Goal: Information Seeking & Learning: Learn about a topic

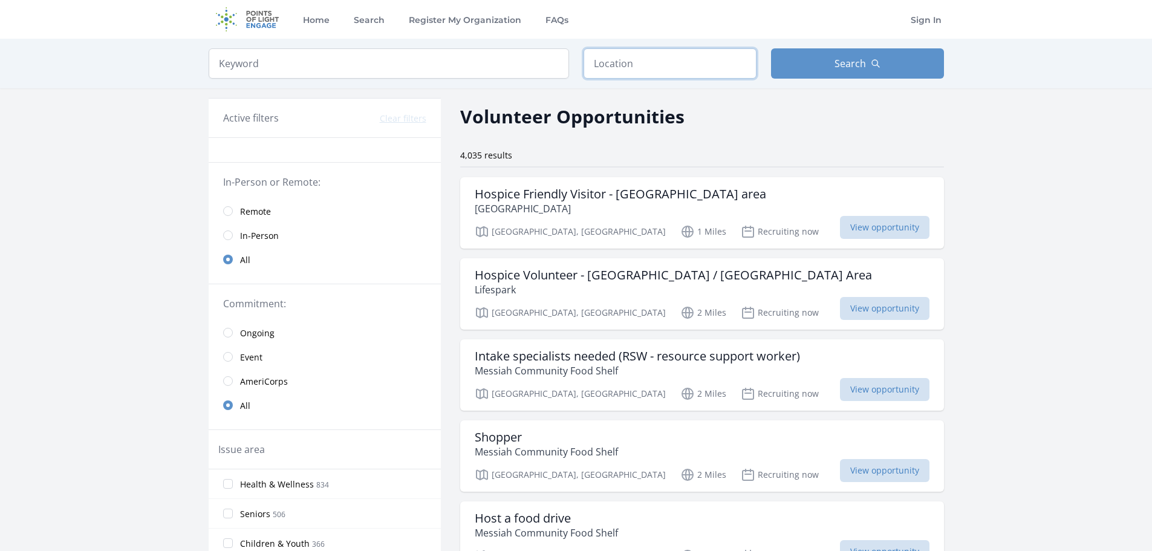
click at [645, 67] on input "text" at bounding box center [669, 63] width 173 height 30
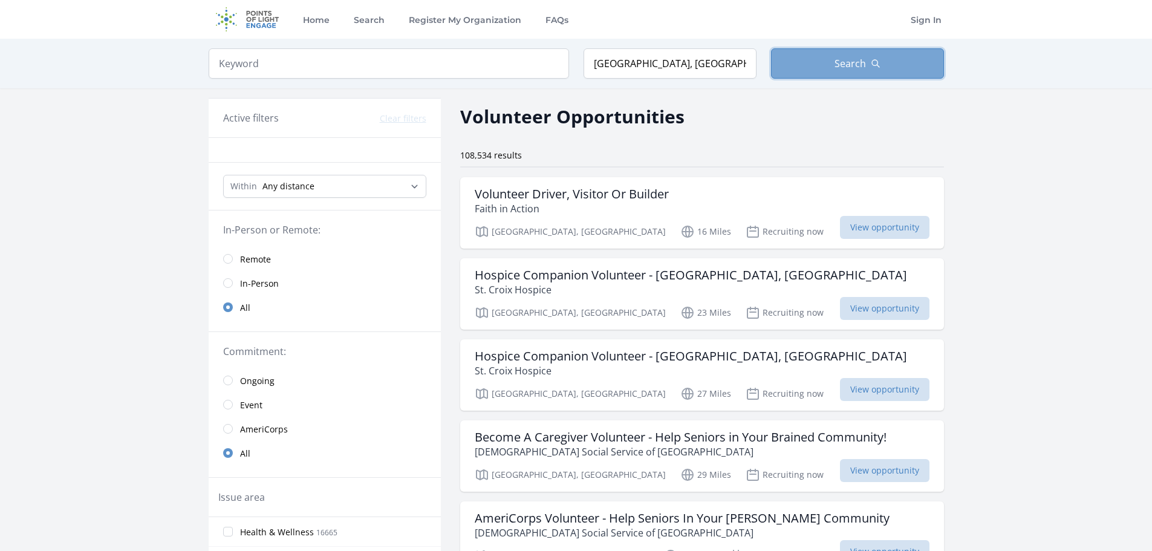
click at [844, 60] on span "Search" at bounding box center [849, 63] width 31 height 15
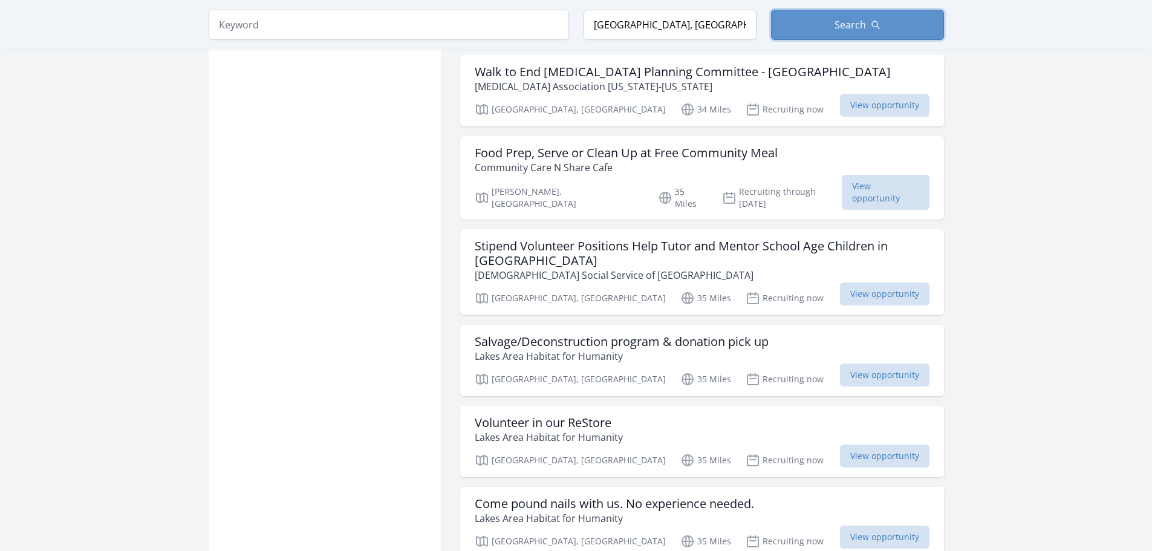
scroll to position [1391, 0]
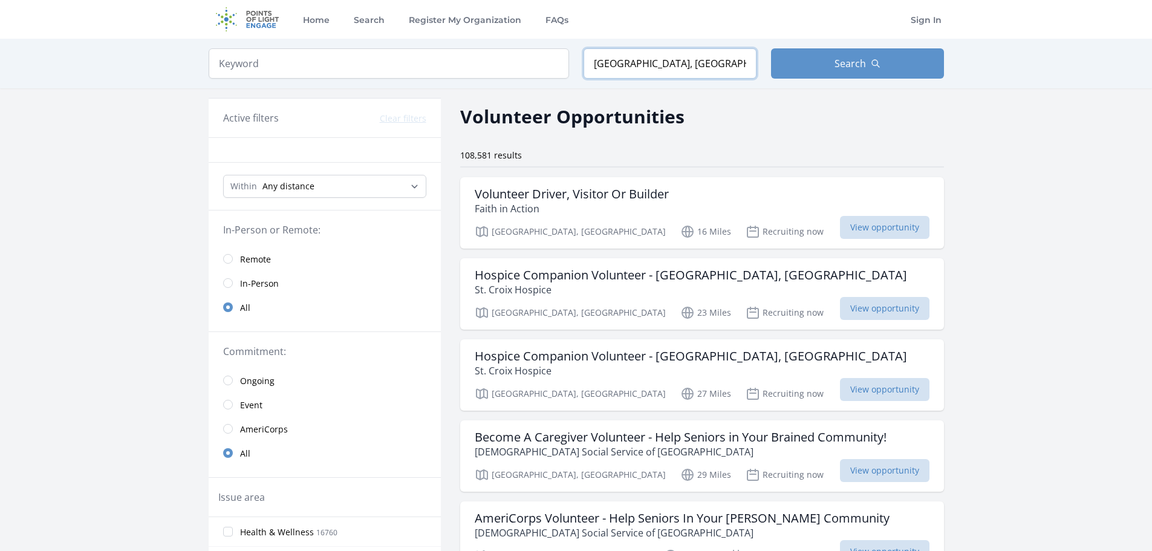
drag, startPoint x: 588, startPoint y: 68, endPoint x: 654, endPoint y: 70, distance: 66.5
click at [654, 70] on input "[GEOGRAPHIC_DATA], [GEOGRAPHIC_DATA]" at bounding box center [669, 63] width 173 height 30
type input "[GEOGRAPHIC_DATA], [GEOGRAPHIC_DATA], [GEOGRAPHIC_DATA]"
click at [819, 71] on button "Search" at bounding box center [857, 63] width 173 height 30
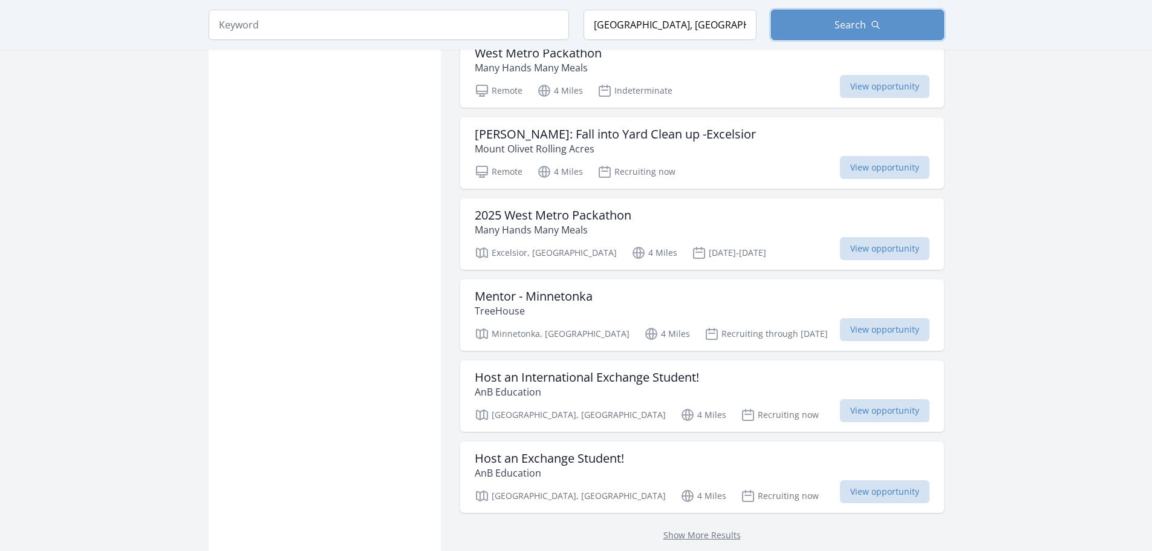
scroll to position [1330, 0]
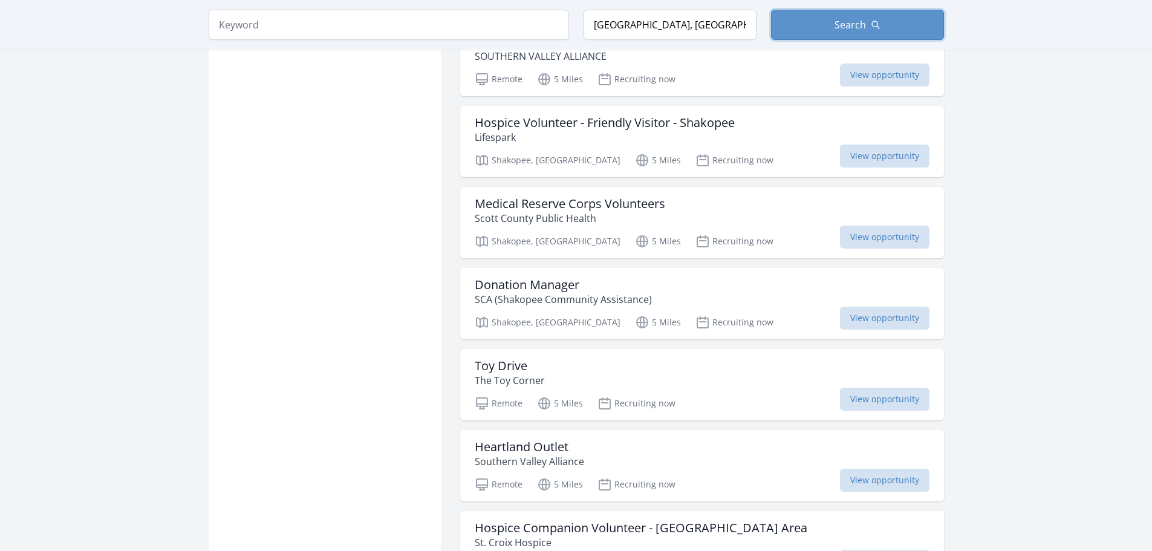
scroll to position [1995, 0]
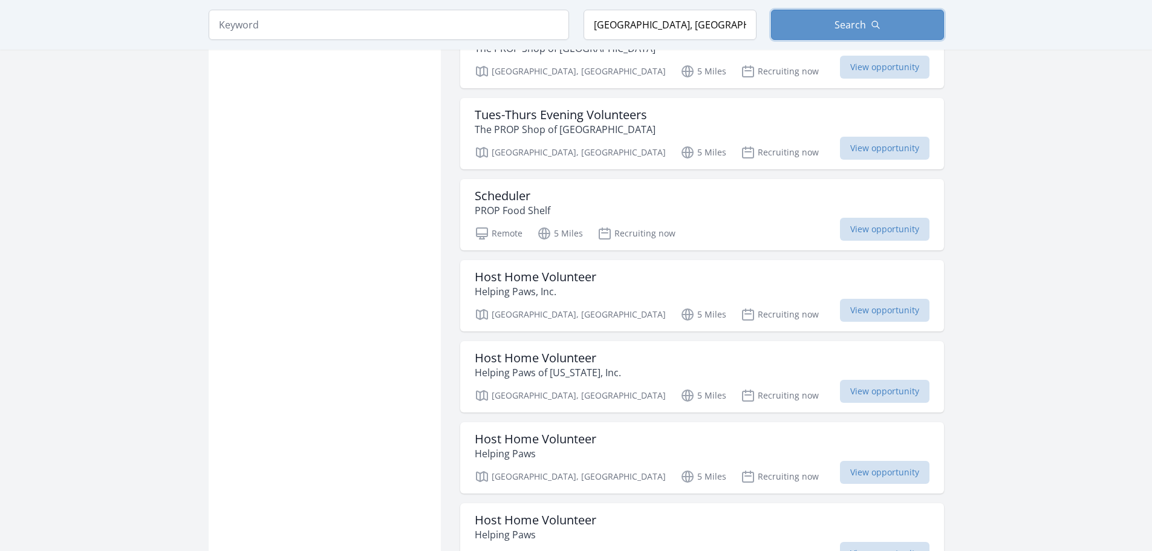
scroll to position [4595, 0]
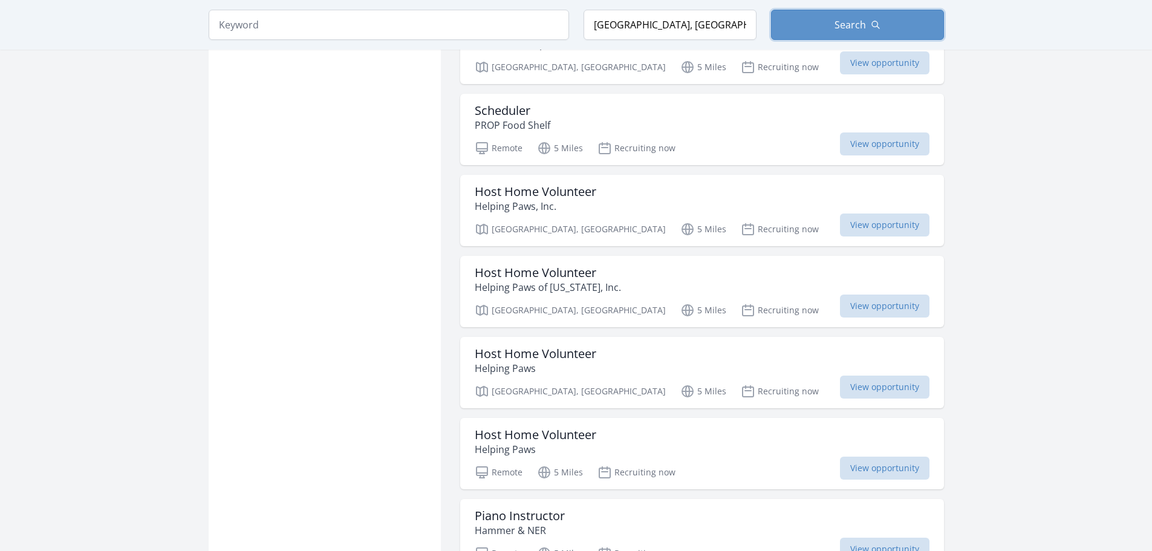
scroll to position [4293, 0]
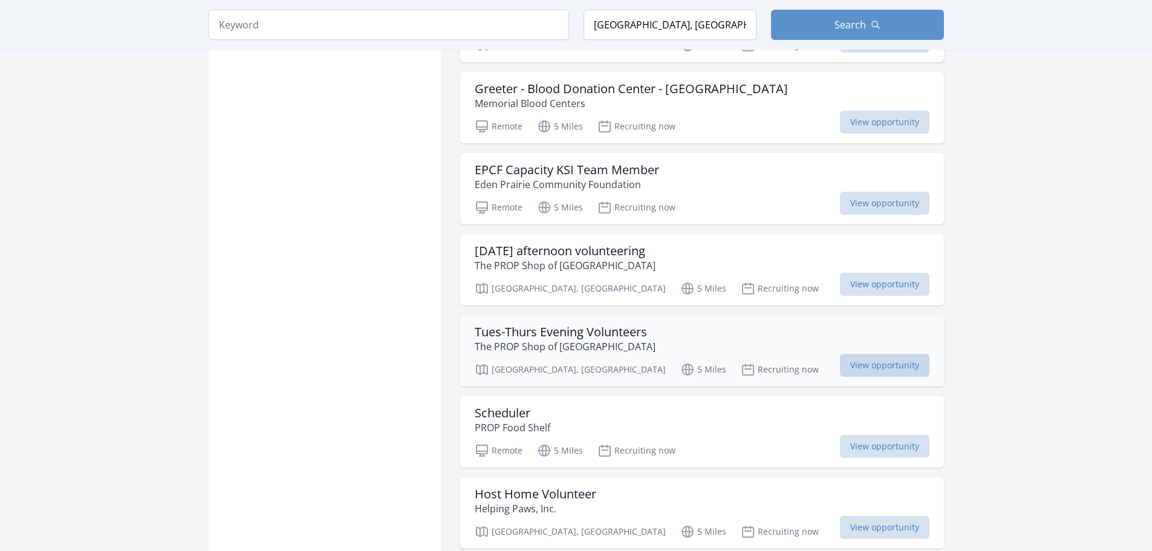
click at [854, 354] on span "View opportunity" at bounding box center [884, 365] width 89 height 23
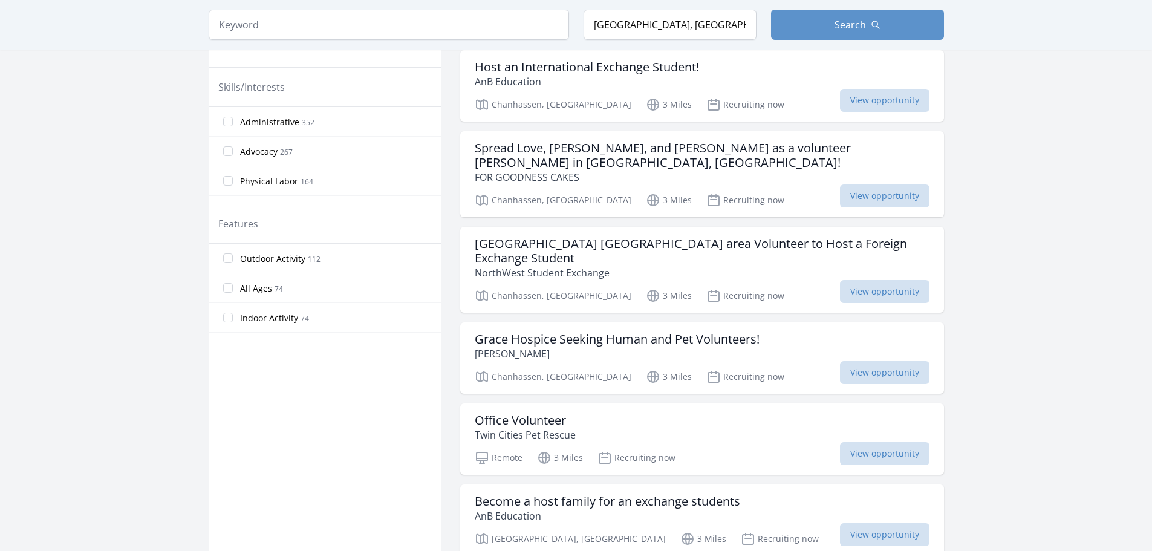
scroll to position [544, 0]
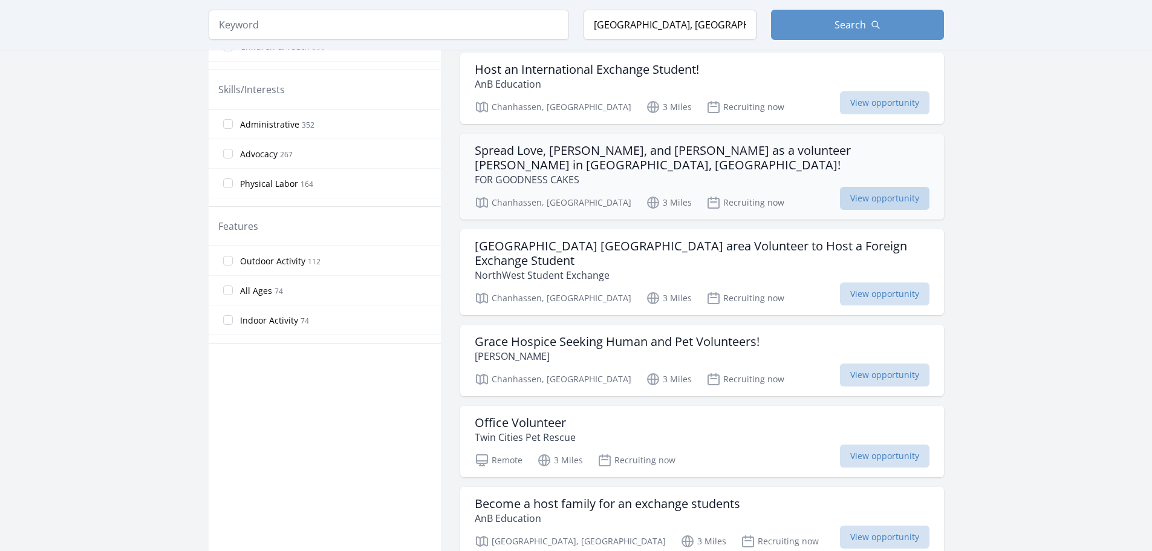
click at [882, 187] on span "View opportunity" at bounding box center [884, 198] width 89 height 23
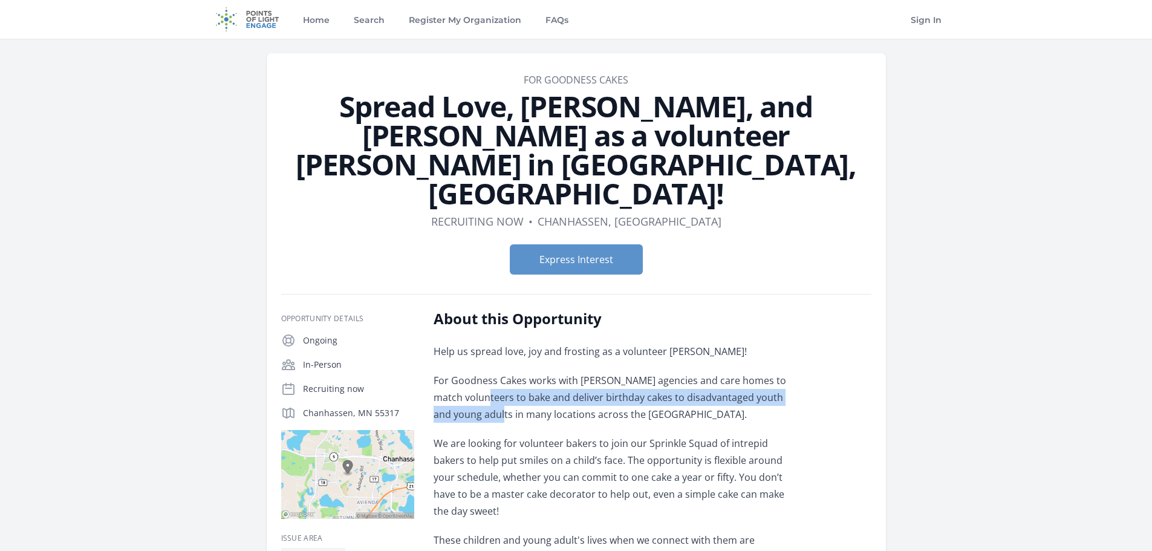
drag, startPoint x: 486, startPoint y: 337, endPoint x: 512, endPoint y: 348, distance: 27.4
click at [512, 372] on p "For Goodness Cakes works with foster agencies and care homes to match volunteer…" at bounding box center [611, 397] width 354 height 51
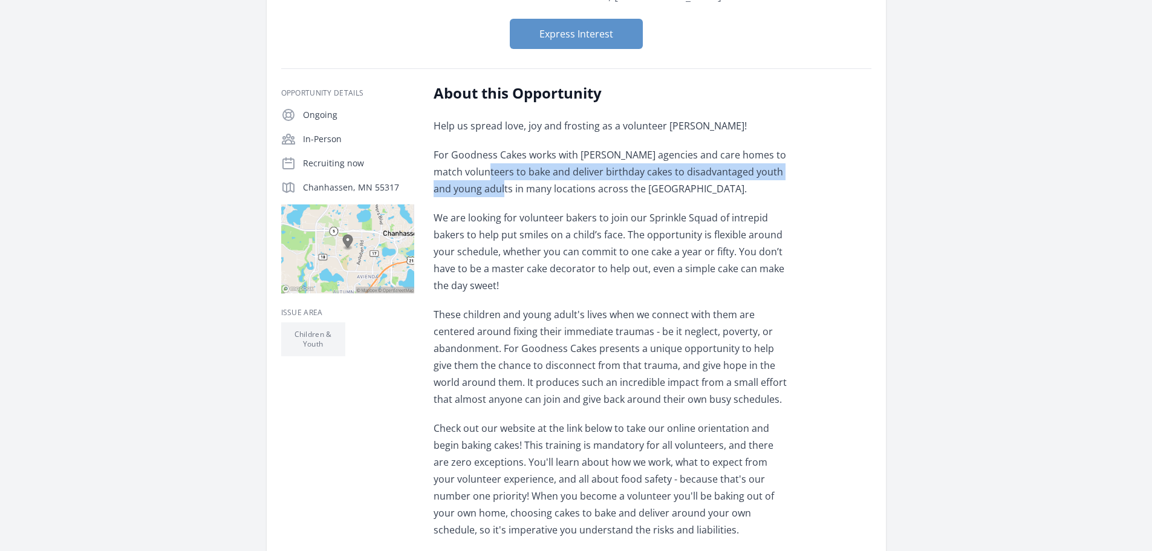
scroll to position [242, 0]
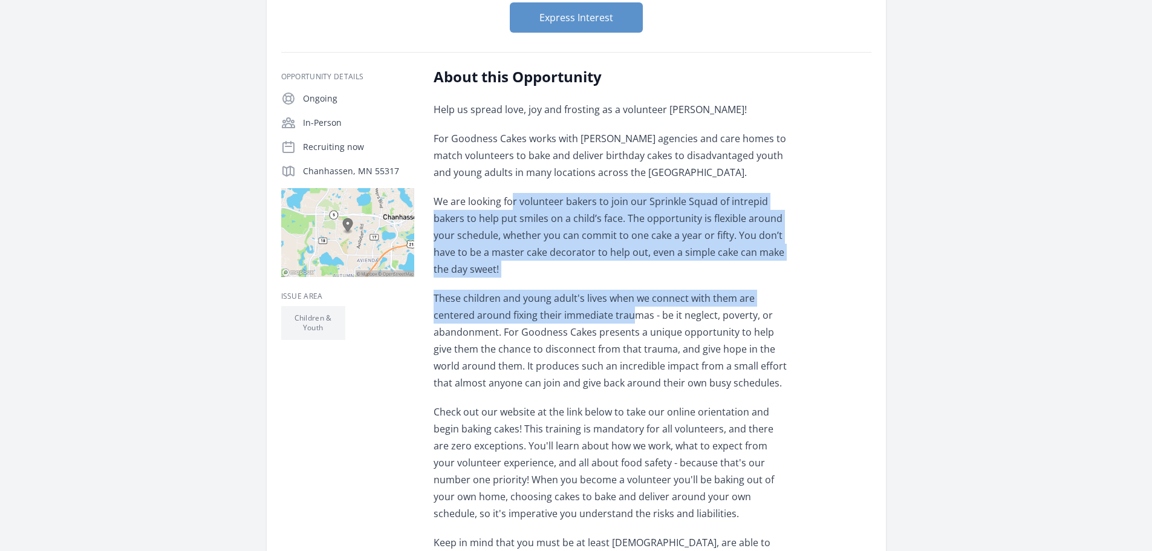
drag, startPoint x: 510, startPoint y: 151, endPoint x: 629, endPoint y: 252, distance: 156.6
click at [629, 252] on div "Help us spread love, joy and frosting as a volunteer baker! For Goodness Cakes …" at bounding box center [611, 380] width 354 height 559
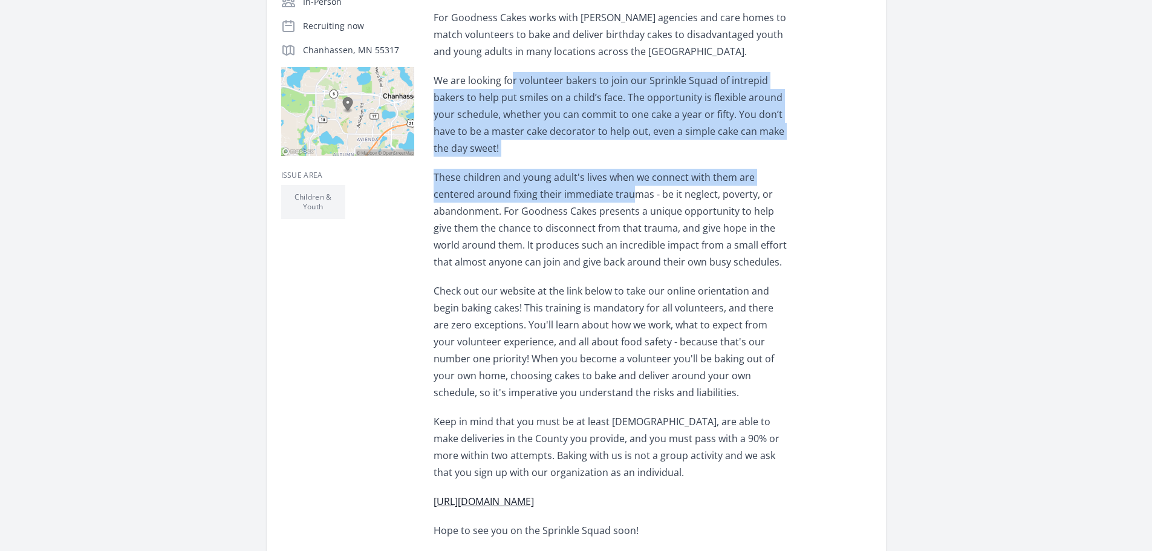
scroll to position [423, 0]
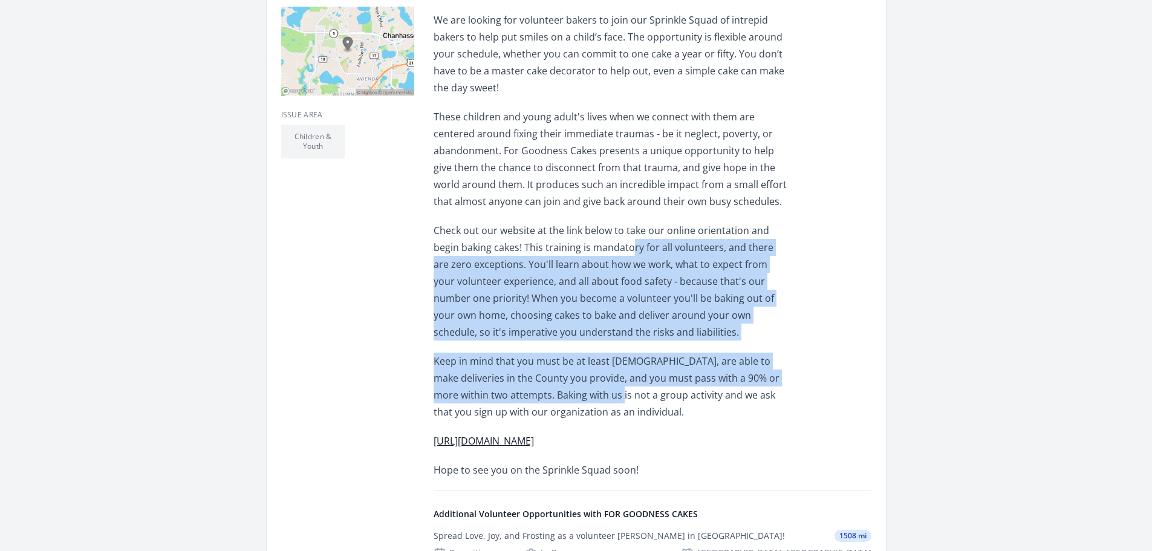
drag, startPoint x: 604, startPoint y: 189, endPoint x: 571, endPoint y: 342, distance: 156.5
click at [571, 342] on div "Help us spread love, joy and frosting as a volunteer baker! For Goodness Cakes …" at bounding box center [611, 199] width 354 height 559
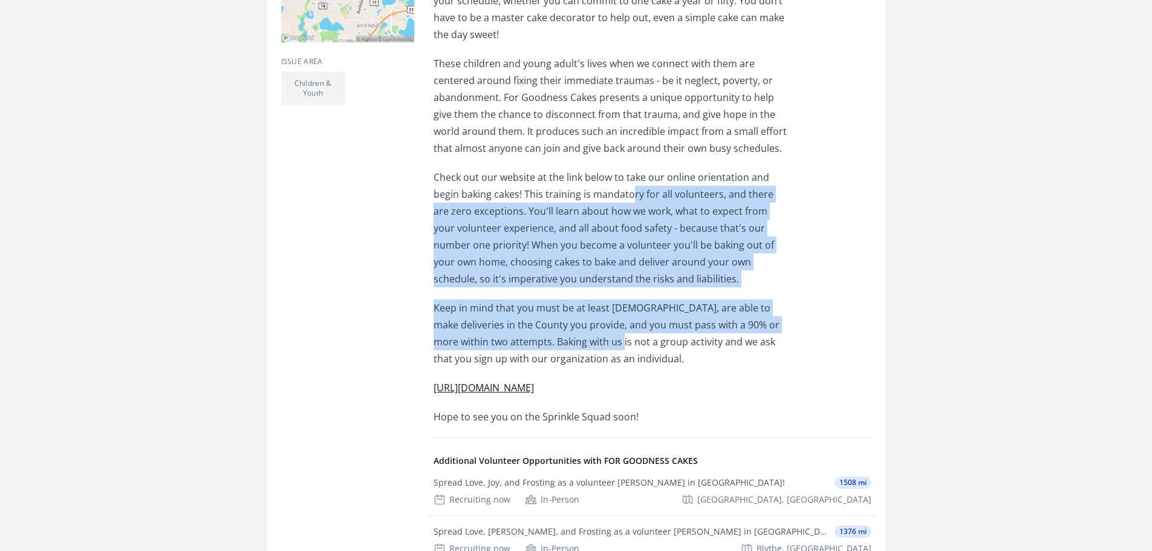
scroll to position [484, 0]
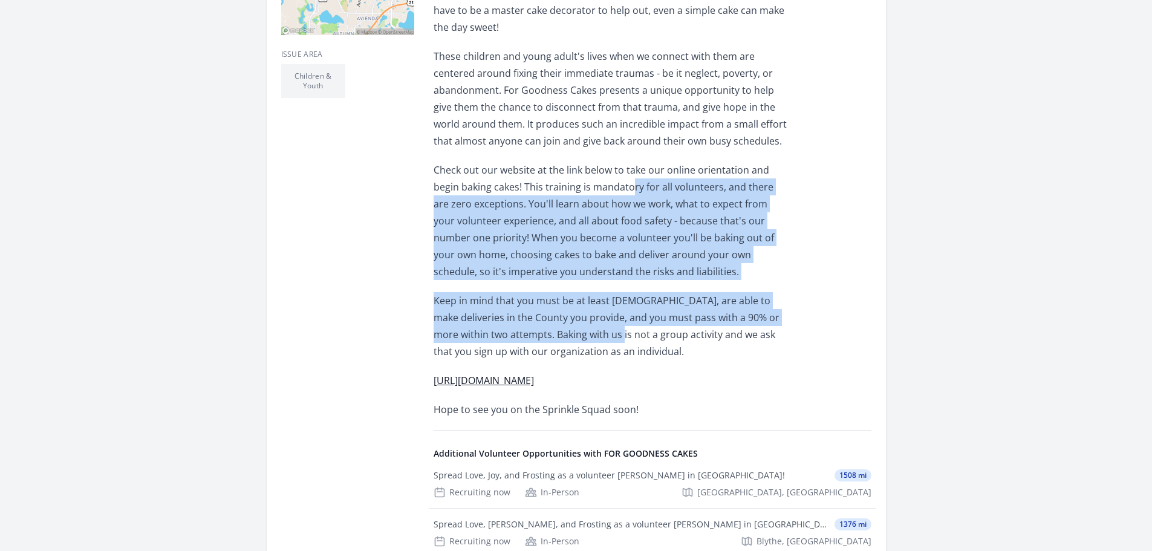
click at [500, 374] on link "http://www.forgoodnesscakes.org/volunteer/" at bounding box center [484, 380] width 100 height 13
